Goal: Task Accomplishment & Management: Use online tool/utility

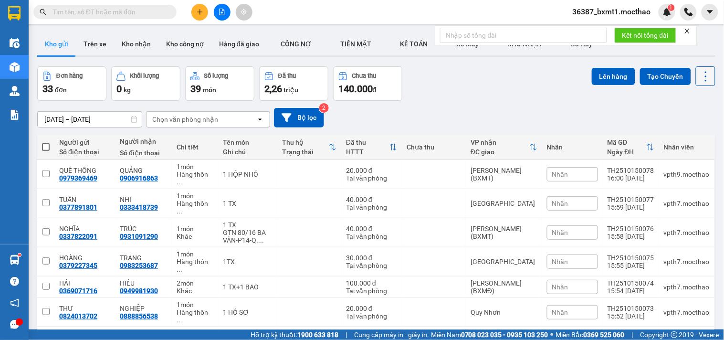
click at [702, 71] on icon at bounding box center [705, 76] width 13 height 13
click at [676, 134] on span "Làm mới" at bounding box center [684, 137] width 26 height 10
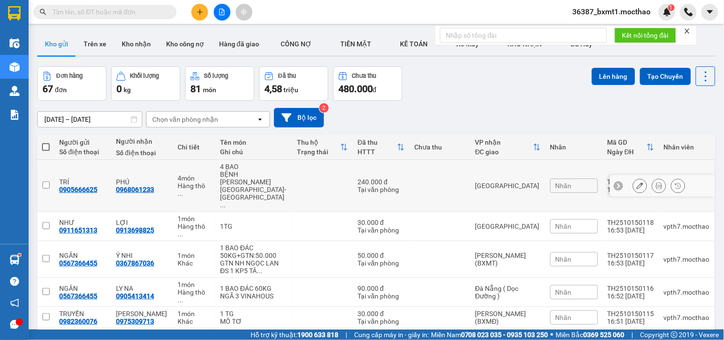
click at [636, 178] on button at bounding box center [639, 186] width 13 height 17
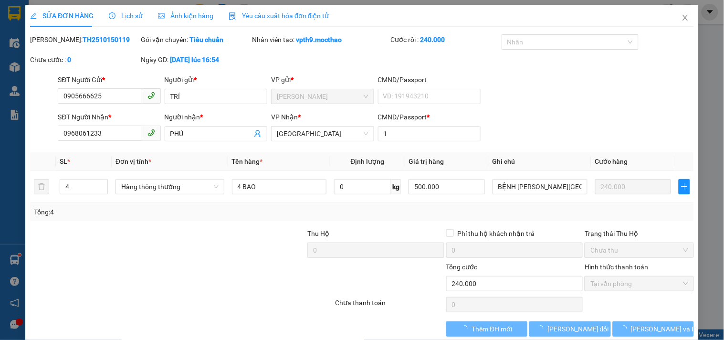
type input "0905666625"
type input "0968061233"
type input "1"
type input "0"
type input "240.000"
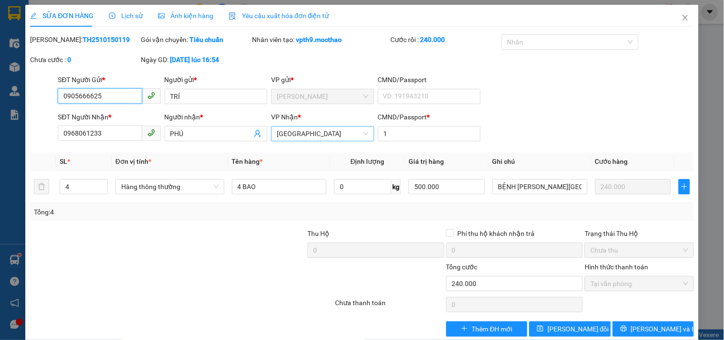
click at [326, 136] on span "[GEOGRAPHIC_DATA]" at bounding box center [322, 133] width 91 height 14
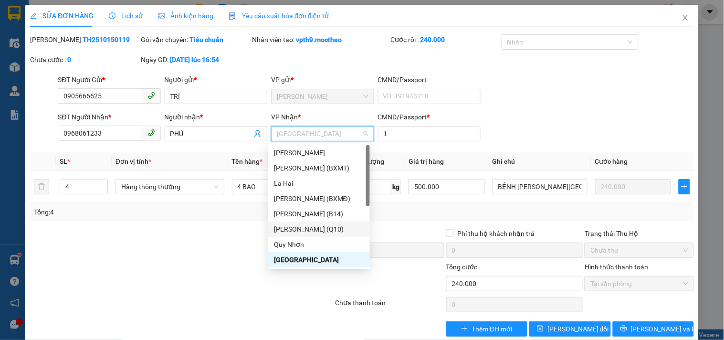
scroll to position [122, 0]
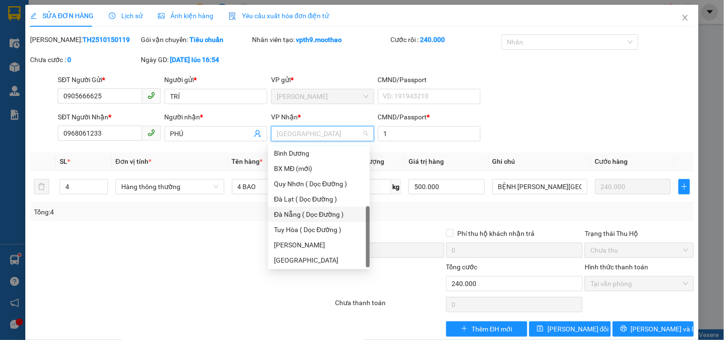
click at [314, 210] on div "Đà Nẵng ( Dọc Đường )" at bounding box center [319, 214] width 90 height 11
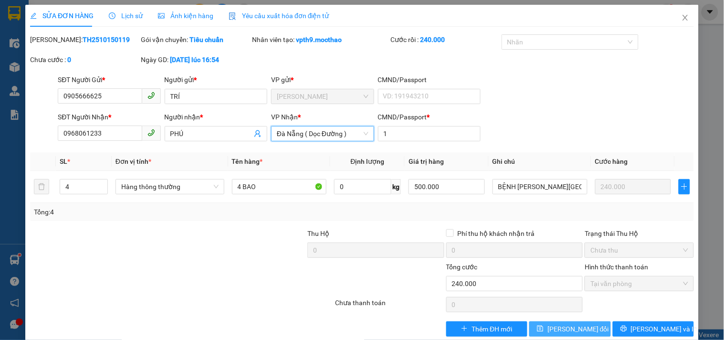
click at [561, 332] on span "[PERSON_NAME] đổi" at bounding box center [578, 329] width 62 height 11
